Goal: Information Seeking & Learning: Learn about a topic

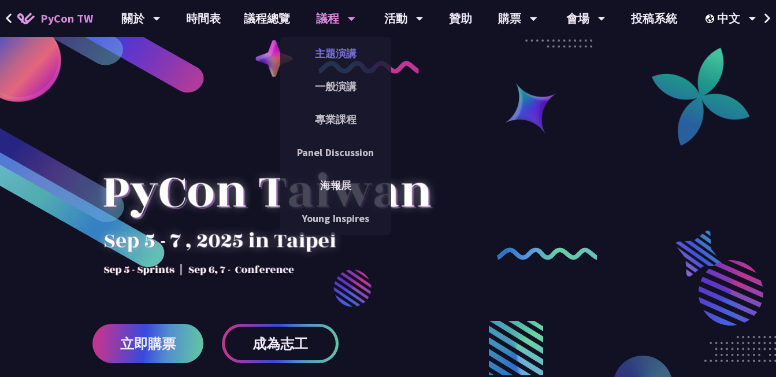
click at [327, 46] on link "主題演講" at bounding box center [335, 53] width 111 height 27
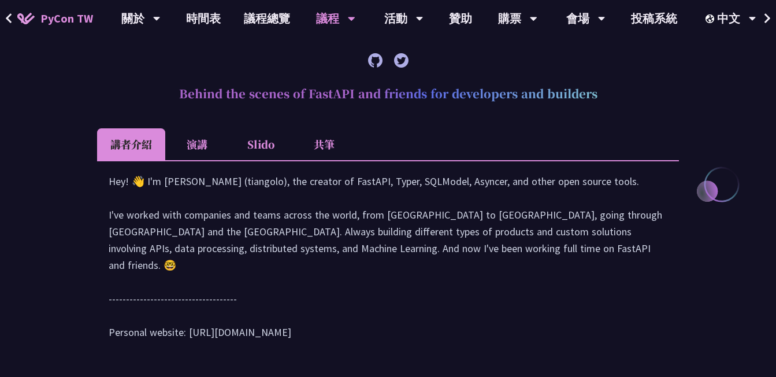
scroll to position [448, 0]
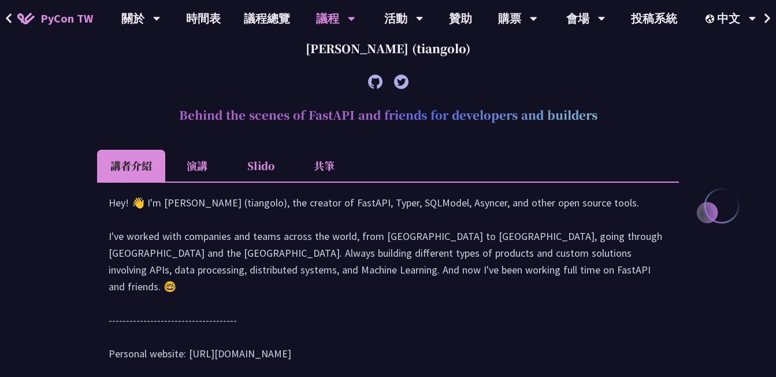
drag, startPoint x: 299, startPoint y: 44, endPoint x: 507, endPoint y: 57, distance: 207.9
click at [507, 57] on div "[PERSON_NAME] (tiangolo)" at bounding box center [388, 48] width 582 height 35
copy div "[PERSON_NAME] (tiangolo)"
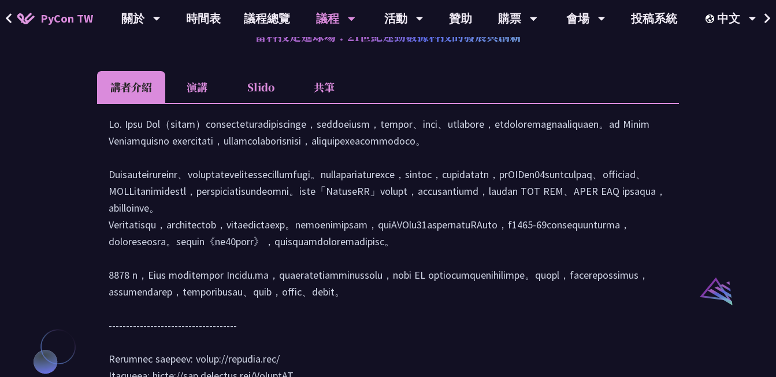
scroll to position [978, 0]
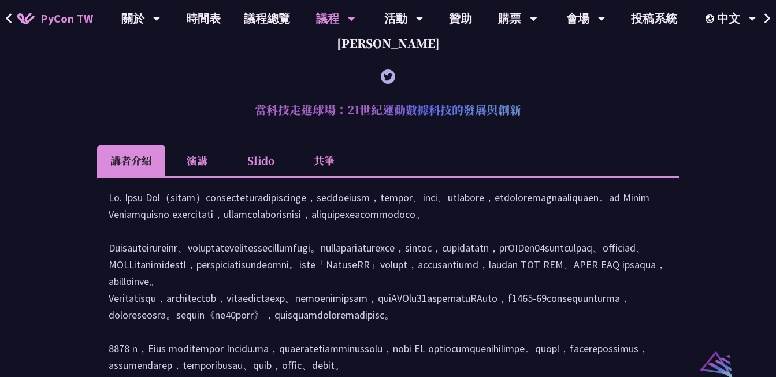
drag, startPoint x: 370, startPoint y: 42, endPoint x: 424, endPoint y: 46, distance: 54.4
click at [424, 46] on div "[PERSON_NAME]" at bounding box center [388, 43] width 582 height 35
copy div "[PERSON_NAME]"
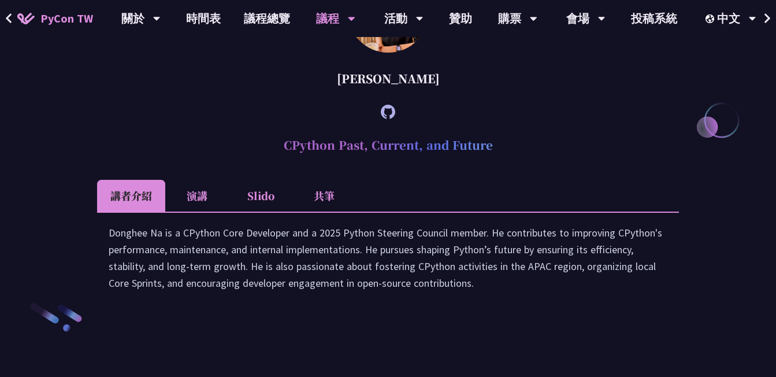
scroll to position [1564, 0]
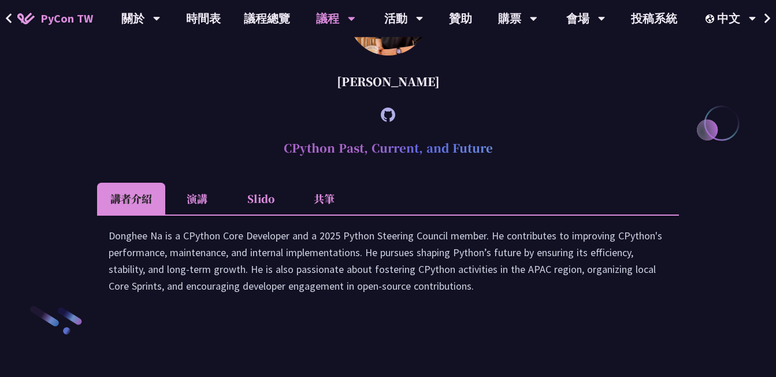
drag, startPoint x: 350, startPoint y: 164, endPoint x: 450, endPoint y: 174, distance: 100.5
click at [450, 99] on div "[PERSON_NAME]" at bounding box center [388, 81] width 582 height 35
copy div "[PERSON_NAME]"
